Goal: Transaction & Acquisition: Purchase product/service

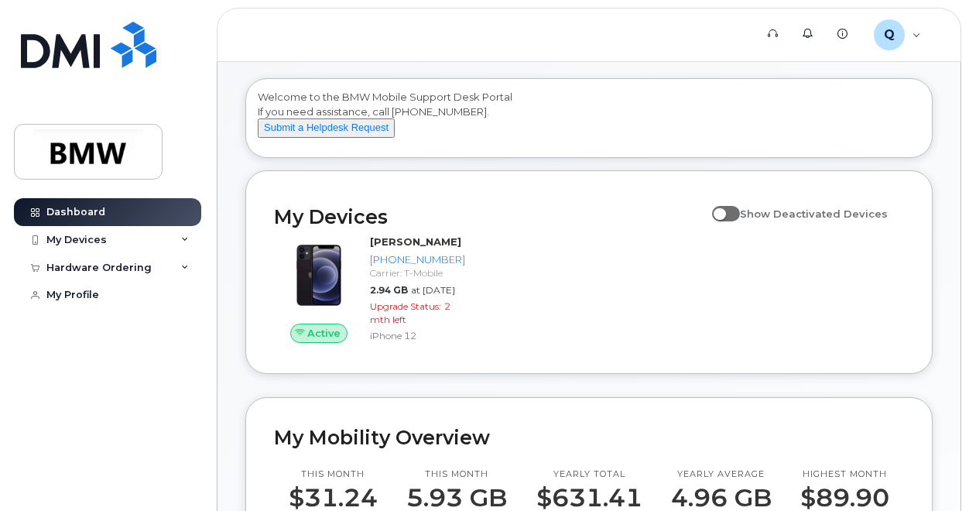
scroll to position [166, 0]
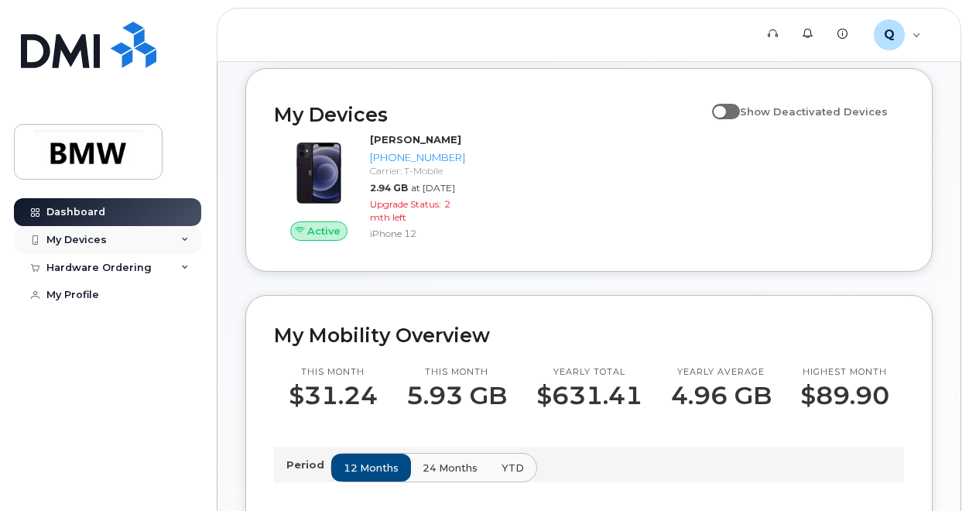
click at [74, 234] on div "My Devices" at bounding box center [76, 240] width 60 height 12
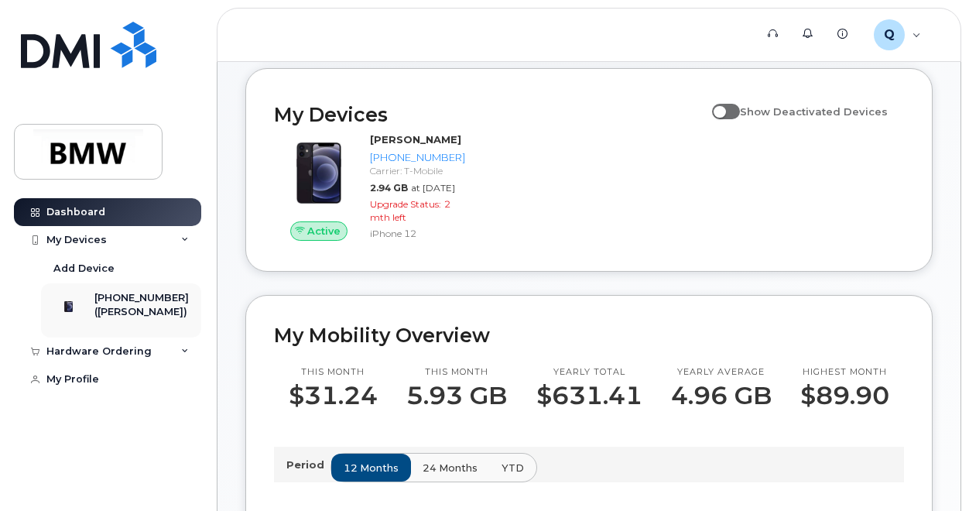
scroll to position [186, 0]
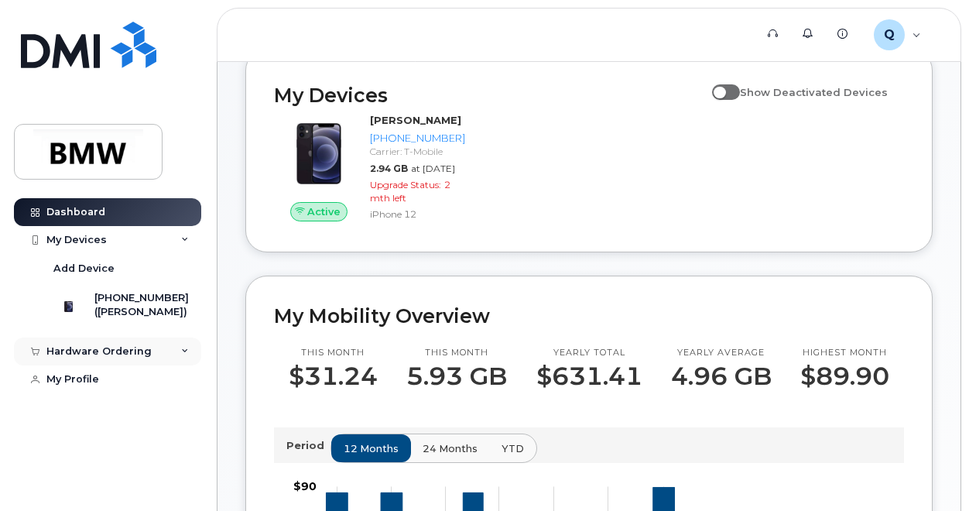
click at [114, 358] on div "Hardware Ordering" at bounding box center [98, 351] width 105 height 12
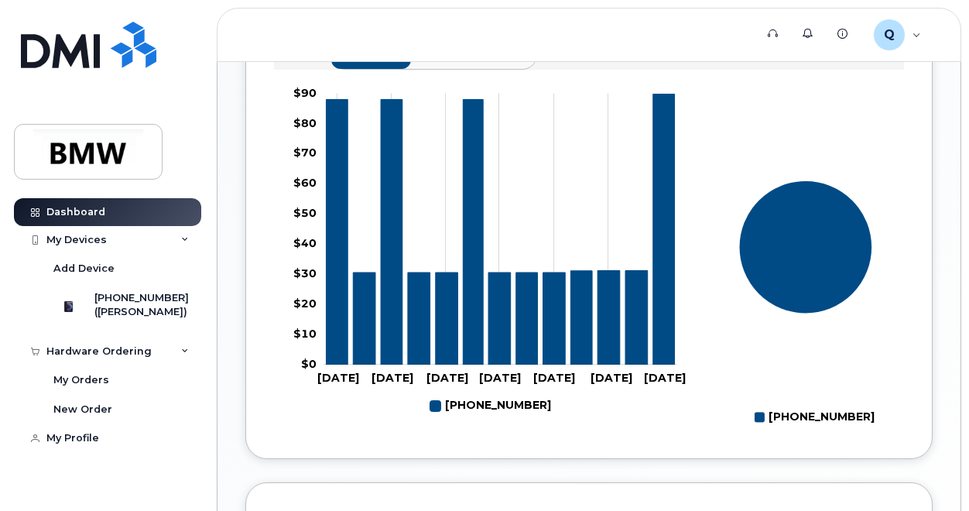
scroll to position [609, 0]
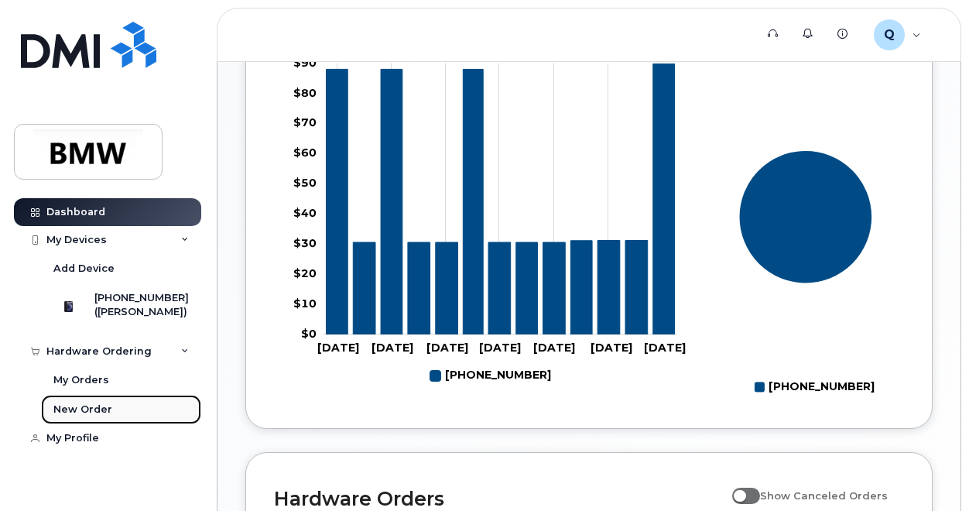
click at [99, 416] on div "New Order" at bounding box center [82, 409] width 59 height 14
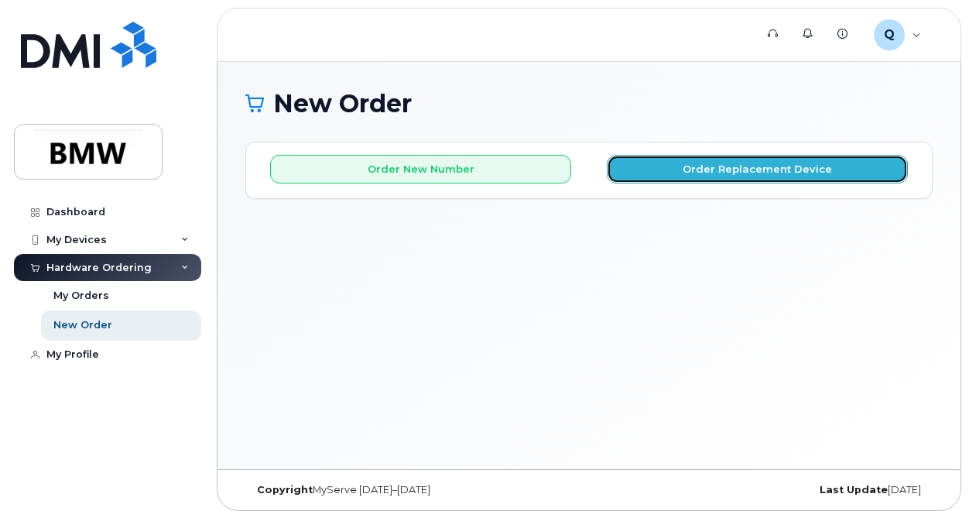
click at [717, 168] on button "Order Replacement Device" at bounding box center [757, 169] width 301 height 29
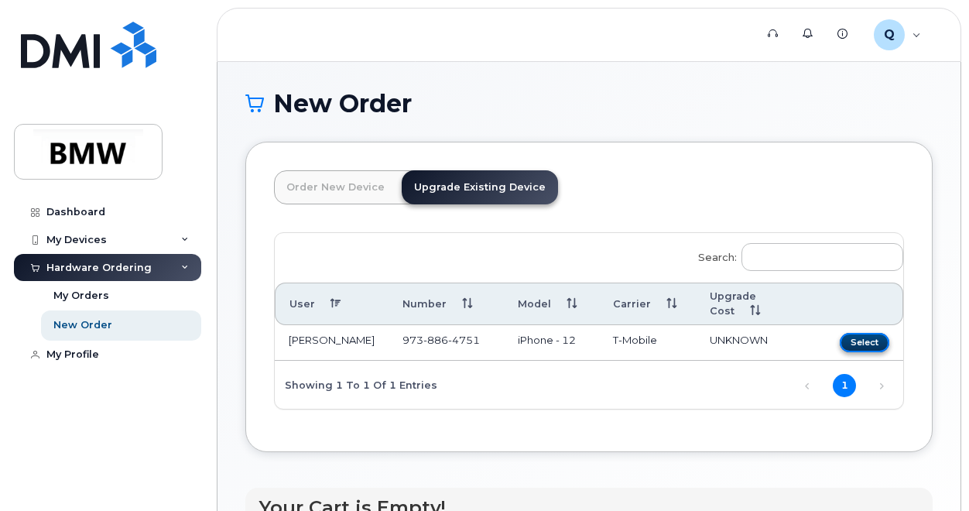
click at [870, 333] on button "Select" at bounding box center [865, 342] width 50 height 19
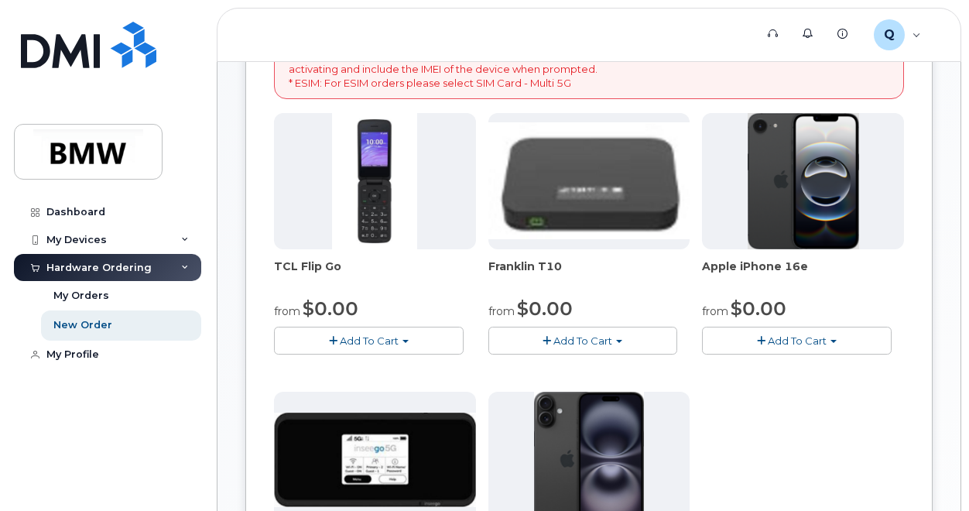
scroll to position [321, 0]
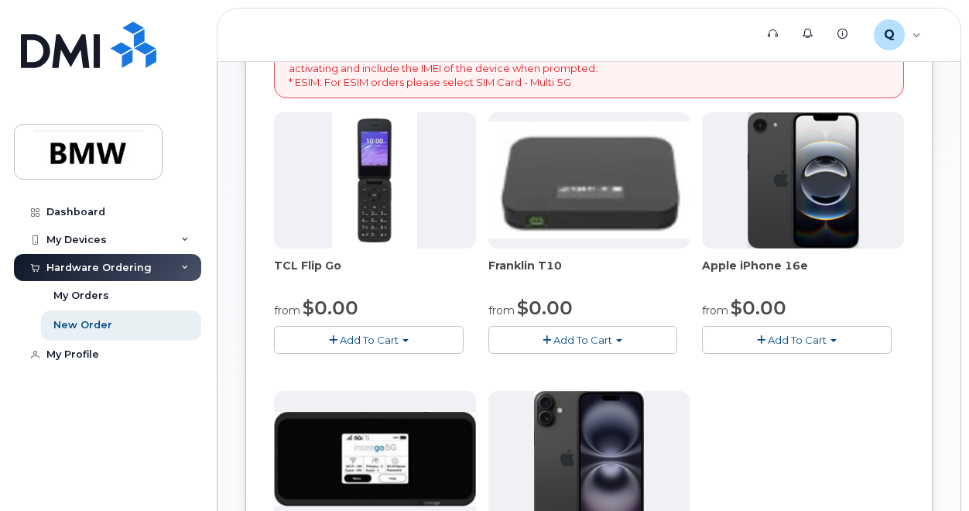
click at [820, 414] on div "TCL Flip Go from $0.00 Add To Cart $0.00 - 30 month Upgrade $96.00 - Full Price…" at bounding box center [589, 384] width 630 height 545
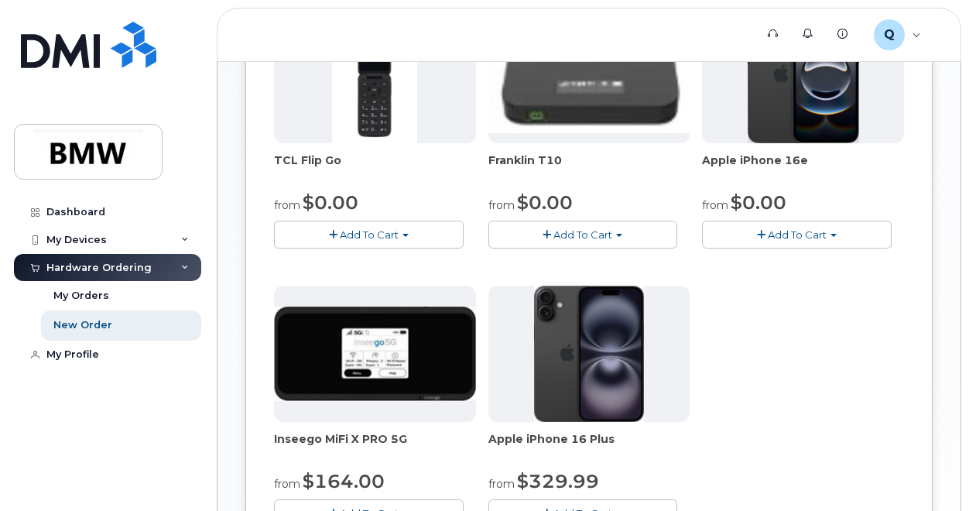
scroll to position [428, 0]
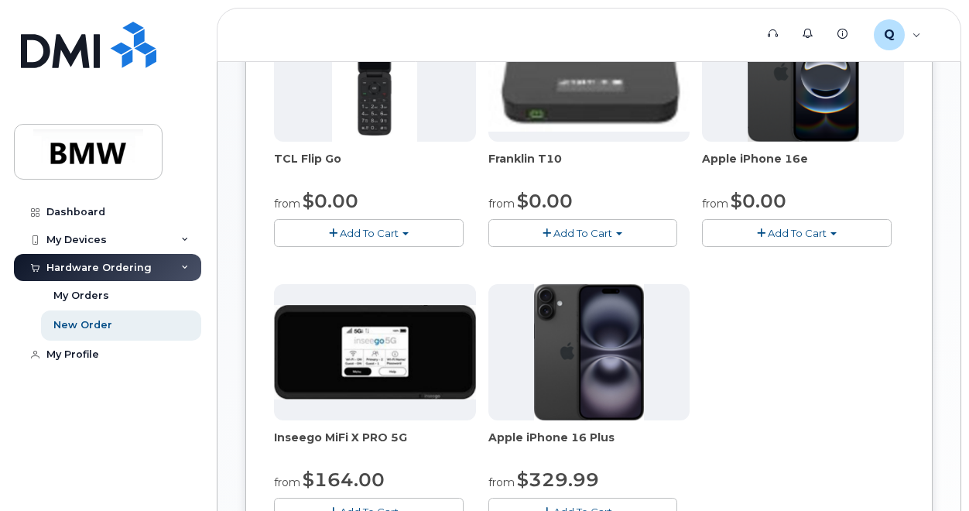
click at [582, 352] on img at bounding box center [588, 352] width 109 height 136
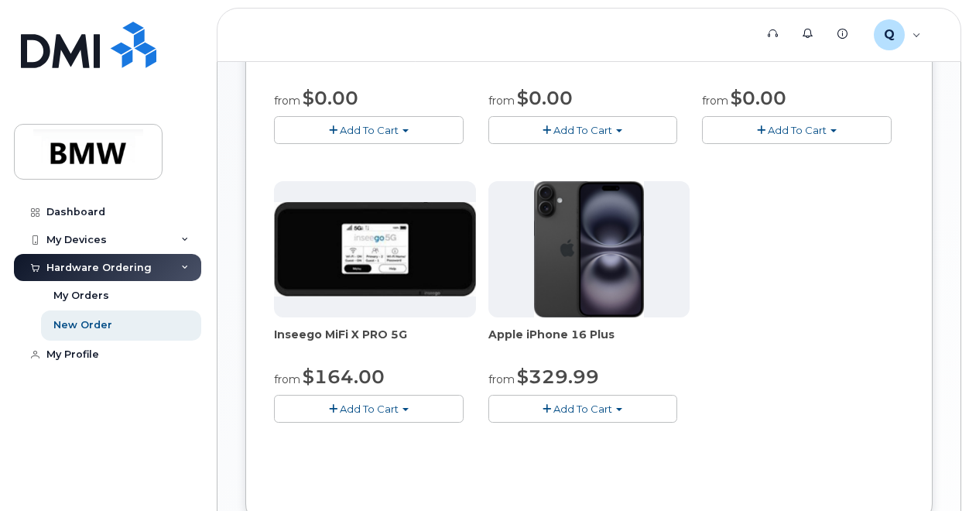
scroll to position [536, 0]
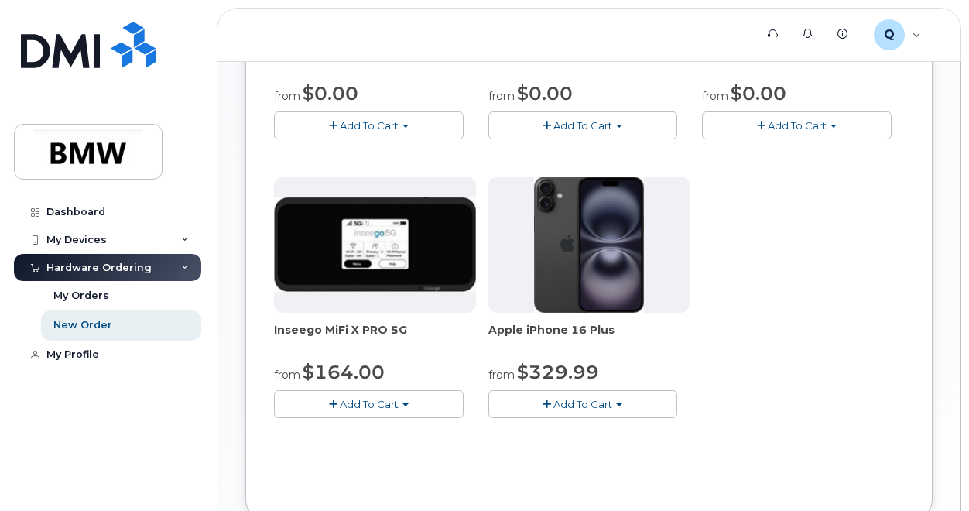
click at [601, 406] on span "Add To Cart" at bounding box center [582, 404] width 59 height 12
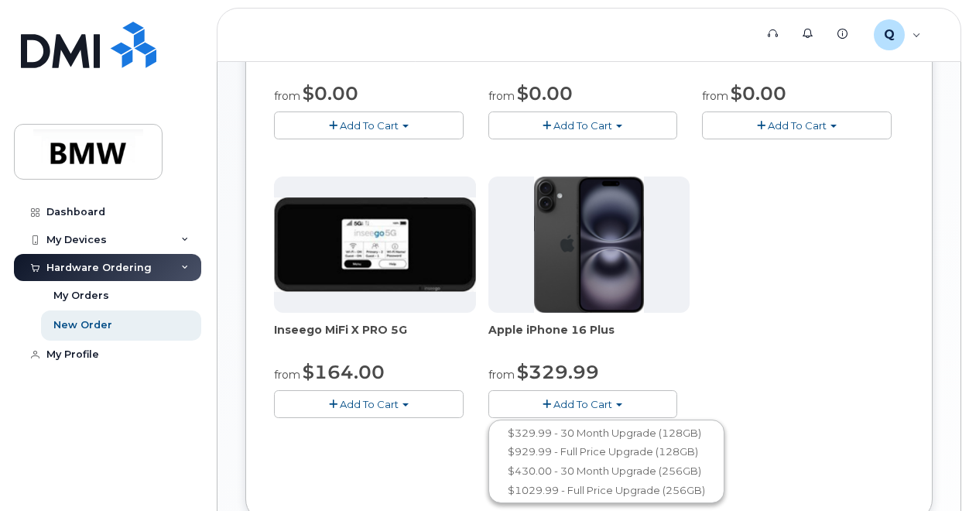
click at [691, 377] on div "TCL Flip Go from $0.00 Add To Cart $0.00 - 30 month Upgrade $96.00 - Full Price…" at bounding box center [589, 170] width 630 height 545
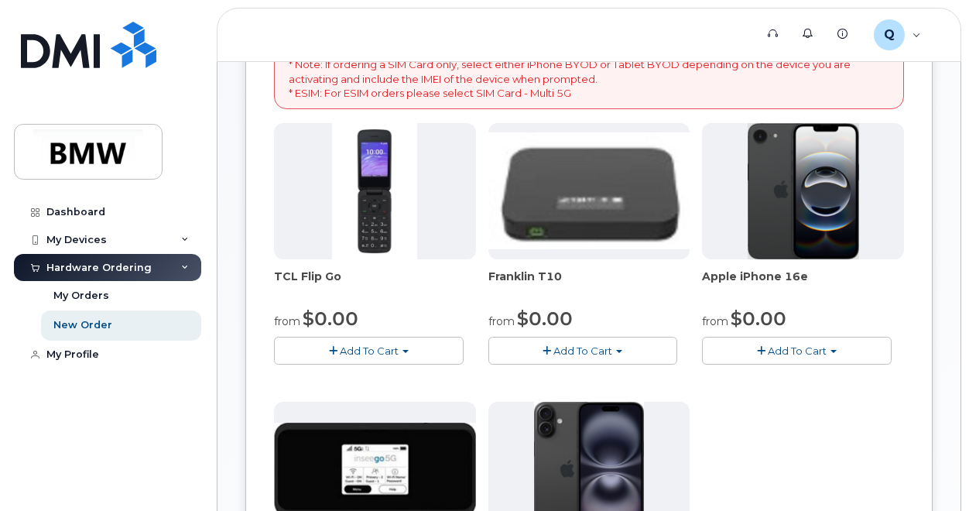
scroll to position [314, 0]
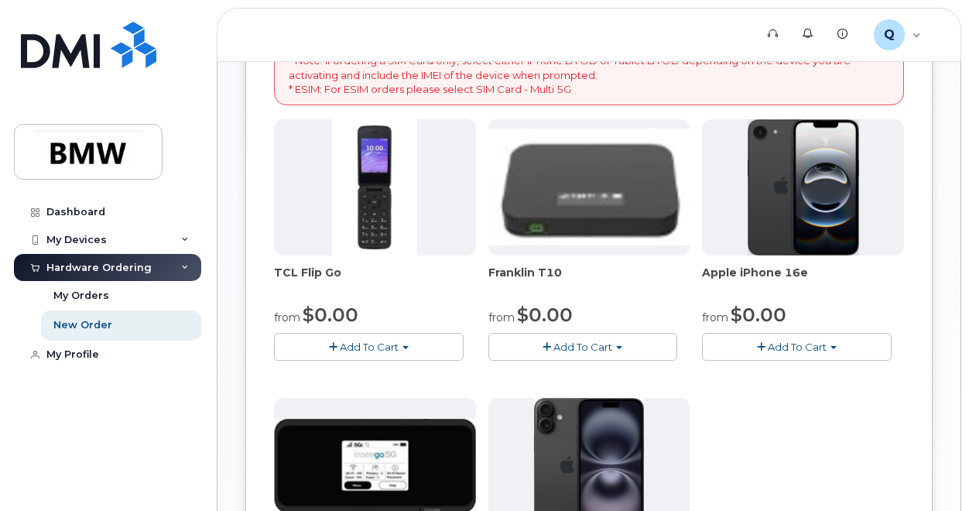
click at [833, 341] on button "Add To Cart" at bounding box center [797, 346] width 190 height 27
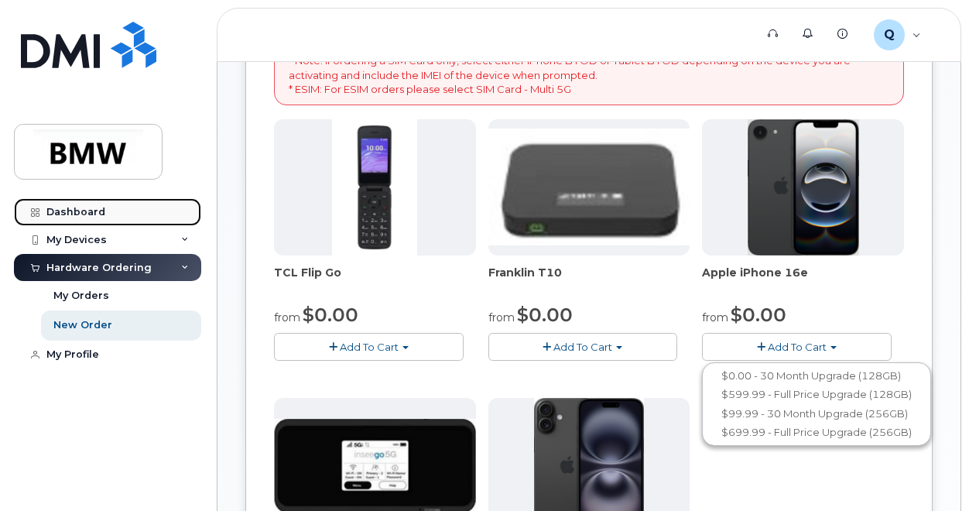
click at [62, 207] on div "Dashboard" at bounding box center [75, 212] width 59 height 12
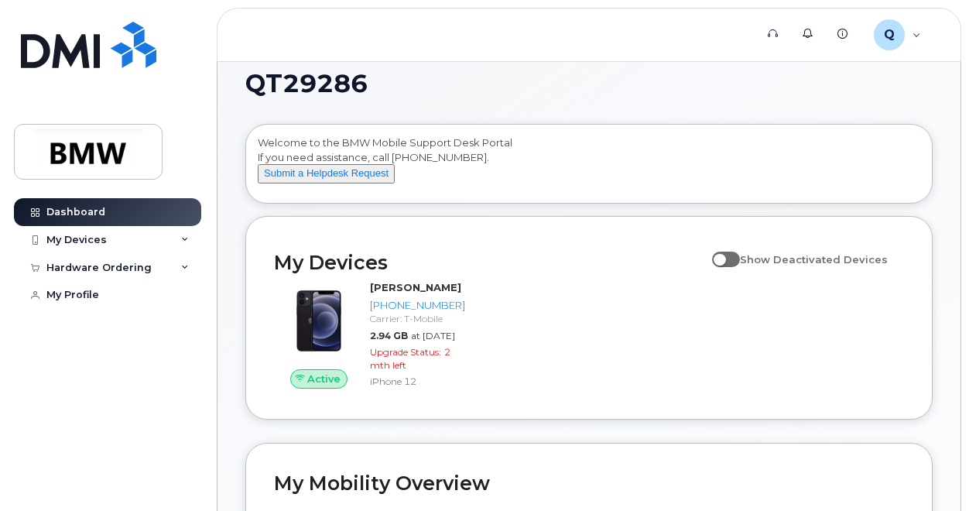
scroll to position [17, 0]
